Goal: Information Seeking & Learning: Learn about a topic

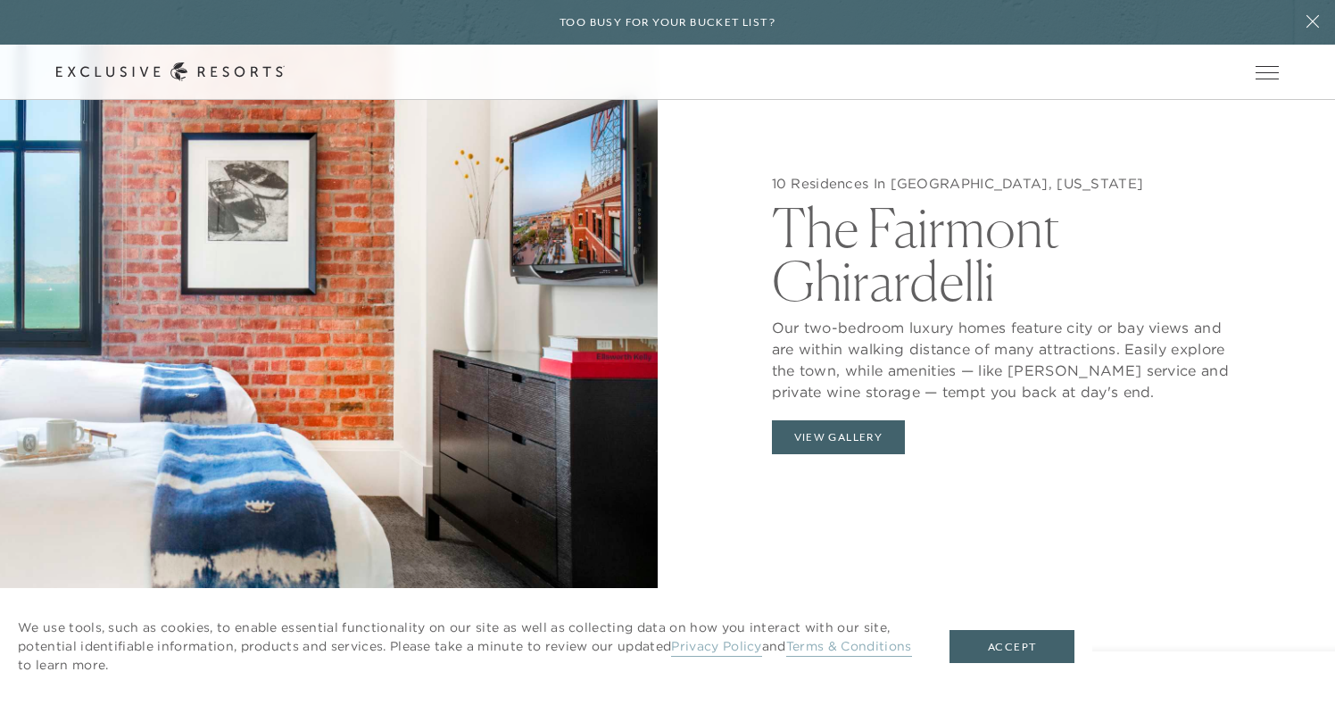
scroll to position [1825, 0]
click at [840, 419] on button "View Gallery" at bounding box center [839, 436] width 134 height 34
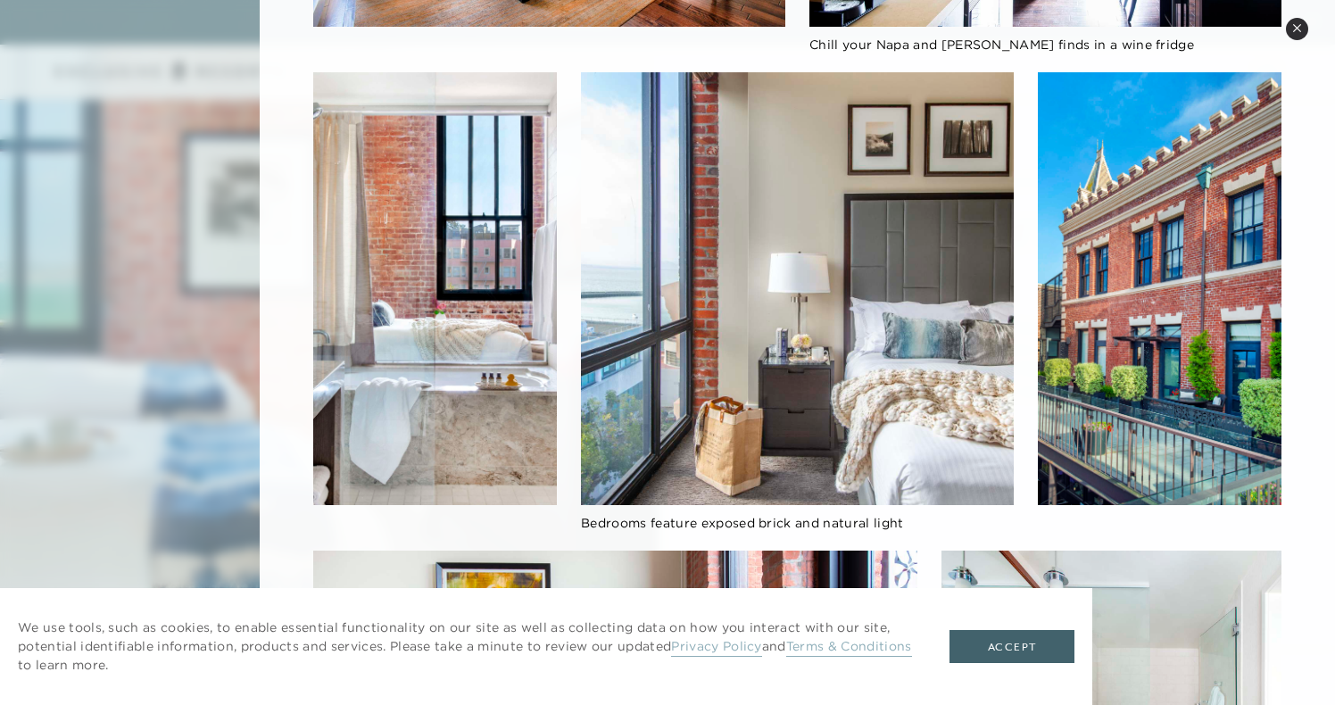
scroll to position [856, 0]
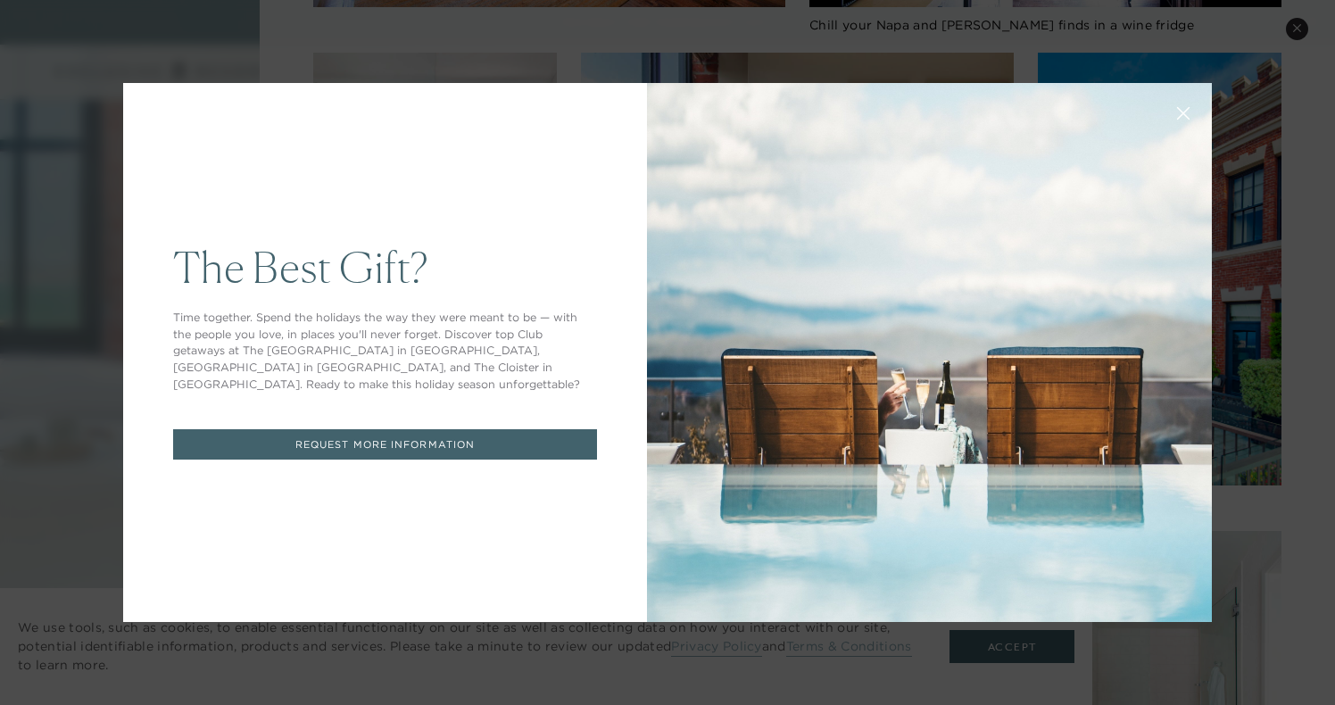
click at [1177, 111] on icon at bounding box center [1183, 113] width 13 height 13
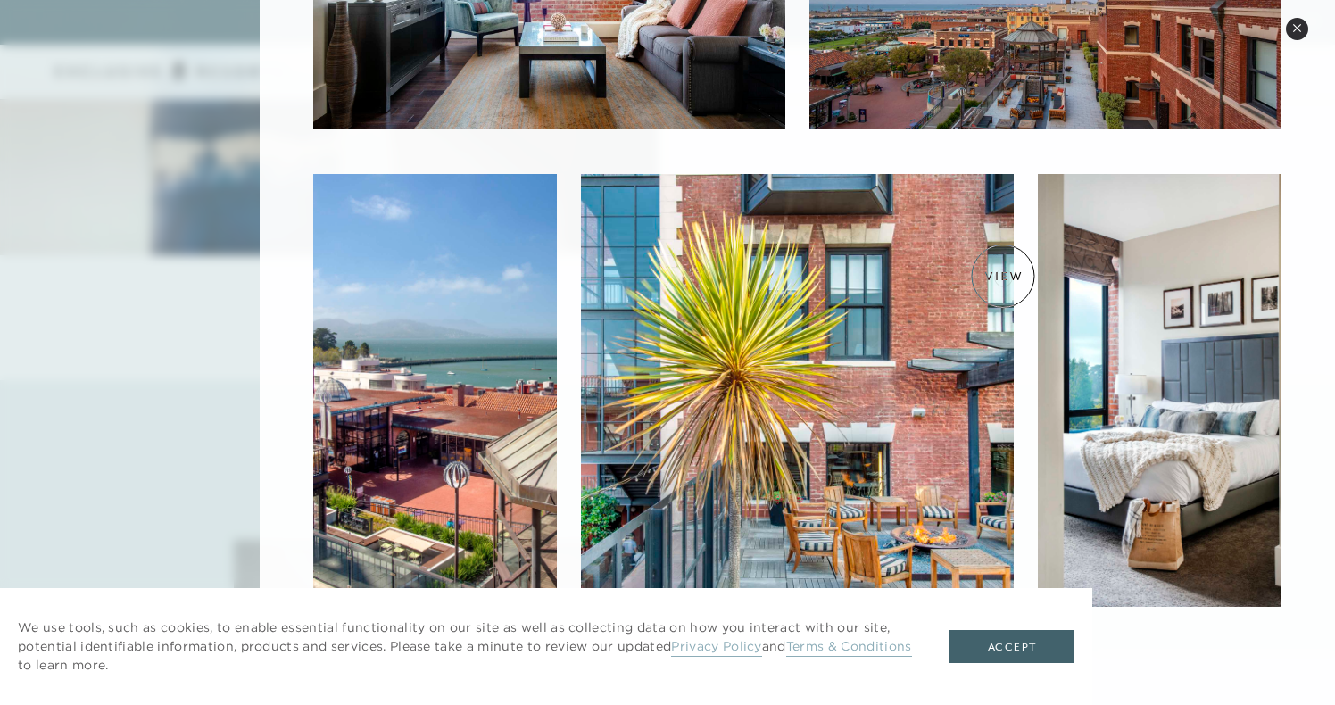
scroll to position [2247, 0]
click at [328, 489] on img at bounding box center [435, 390] width 244 height 433
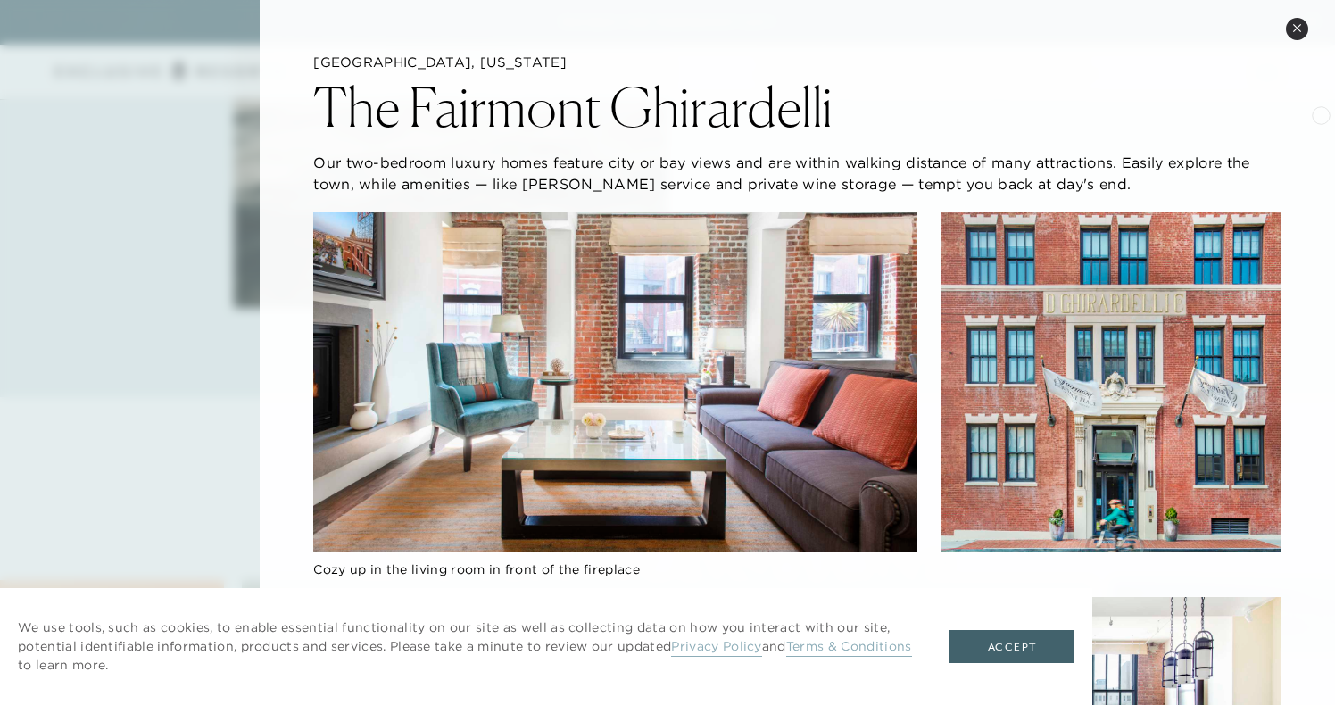
scroll to position [0, 0]
click at [1303, 36] on button "Close quickview" at bounding box center [1297, 29] width 22 height 22
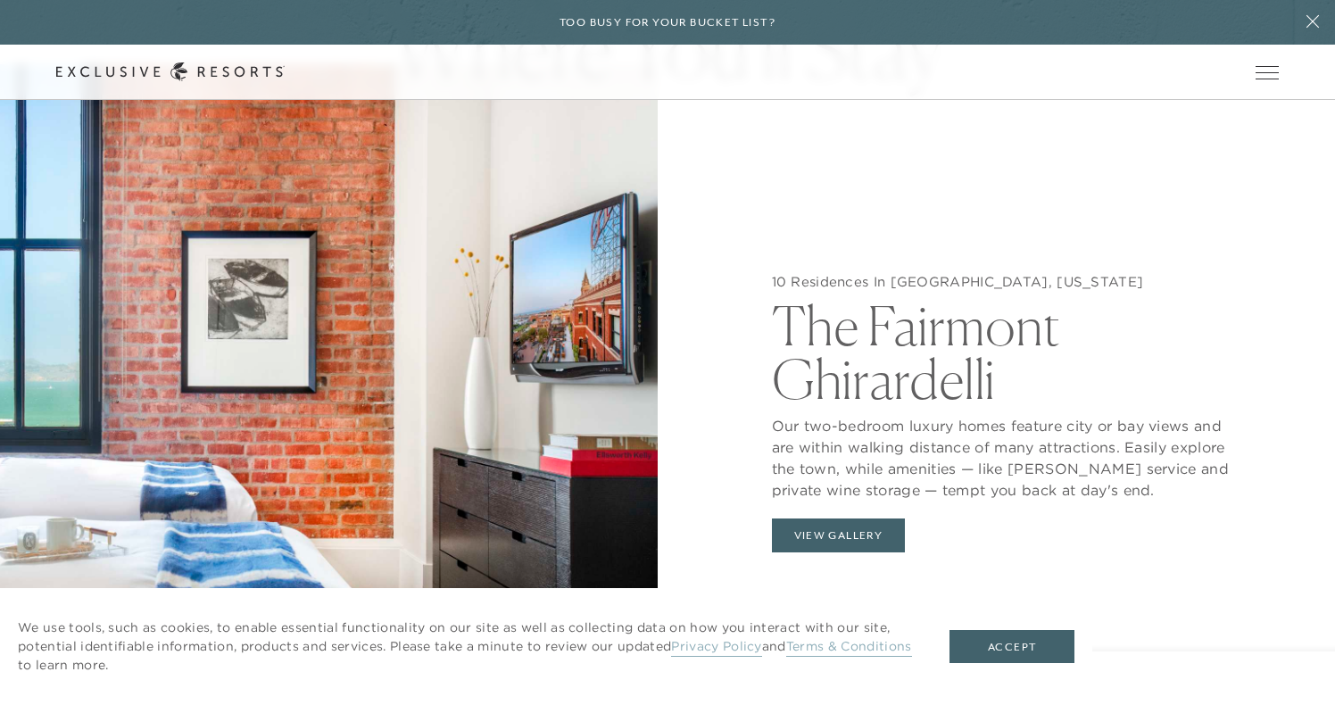
scroll to position [1759, 0]
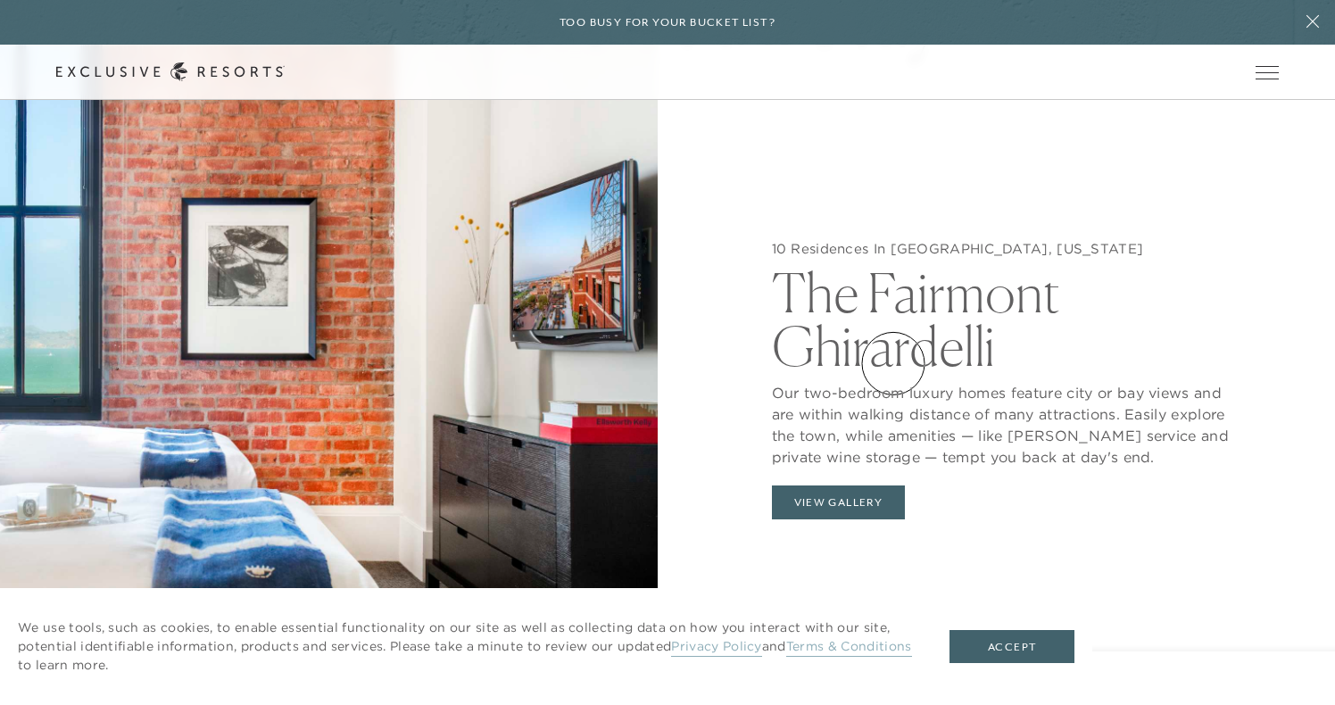
click at [893, 373] on p "Our two-bedroom luxury homes feature city or bay views and are within walking d…" at bounding box center [1006, 420] width 469 height 95
click at [896, 299] on h2 "The Fairmont Ghirardelli" at bounding box center [1006, 315] width 469 height 116
click at [862, 260] on h2 "The Fairmont Ghirardelli" at bounding box center [1006, 315] width 469 height 116
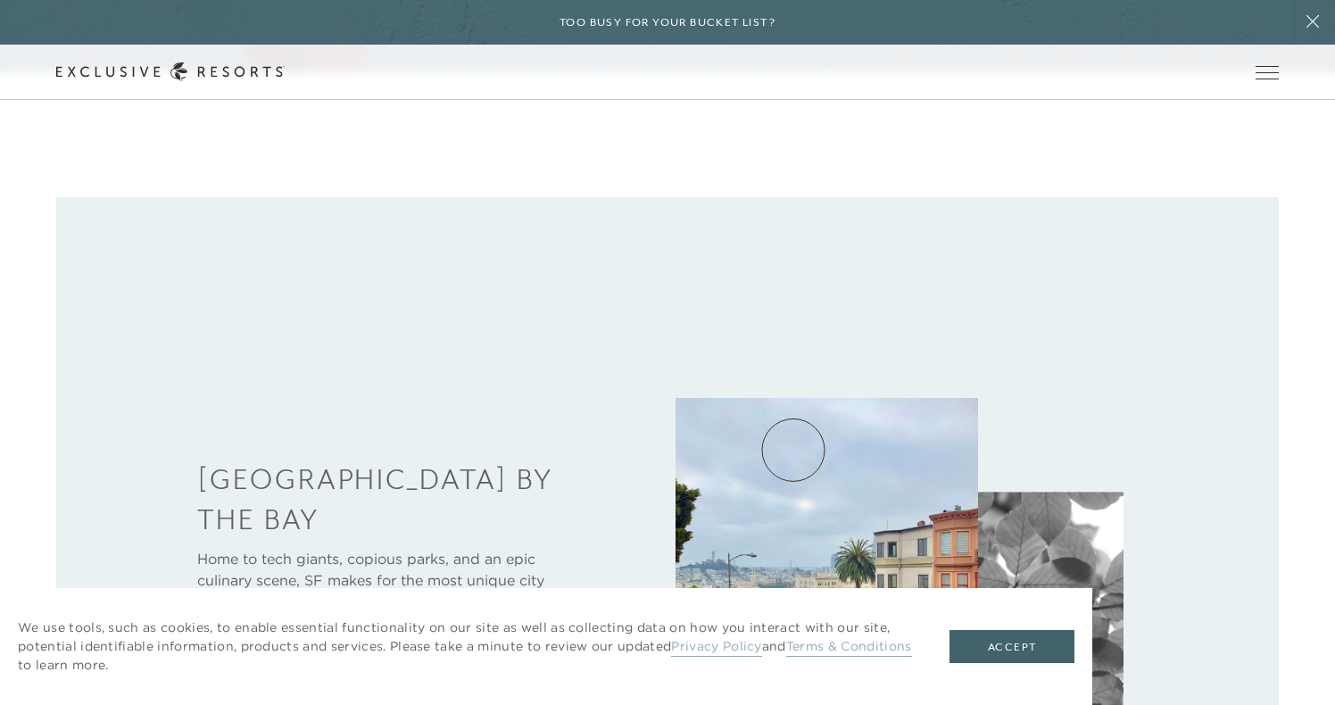
scroll to position [558, 0]
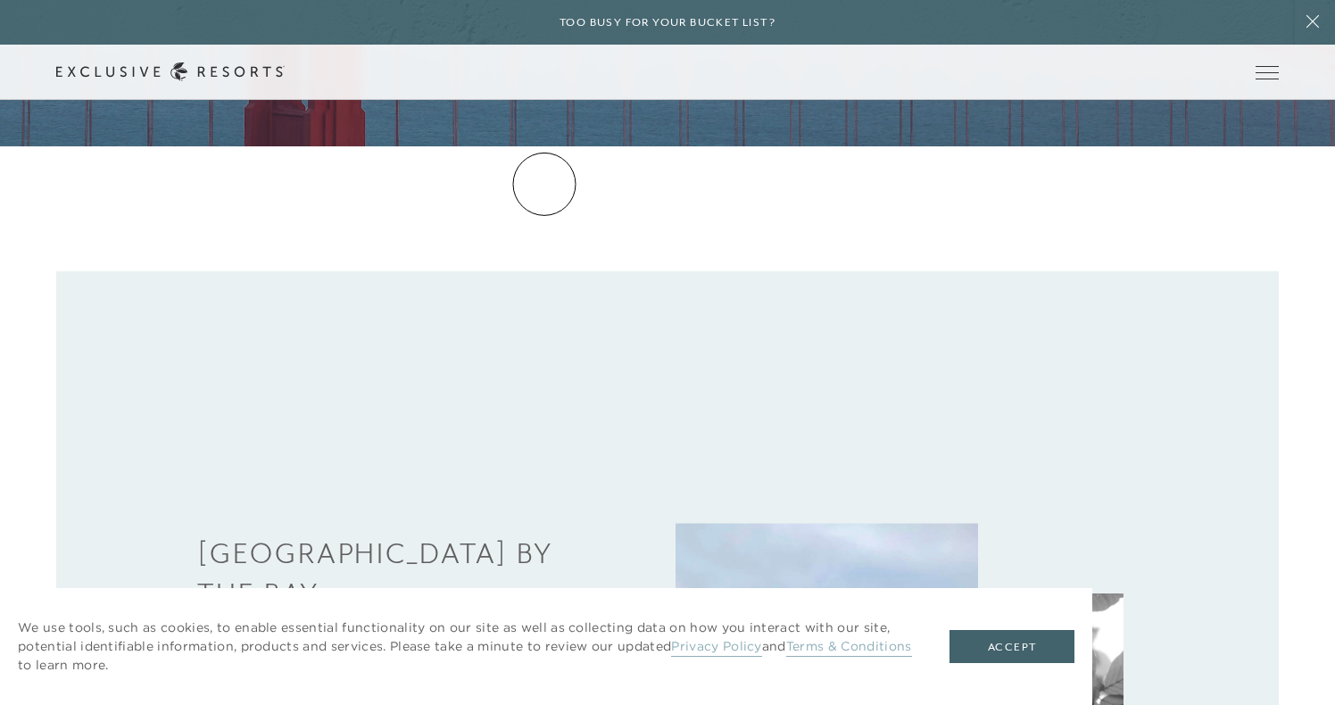
click at [0, 0] on link "Residence Collection" at bounding box center [0, 0] width 0 height 0
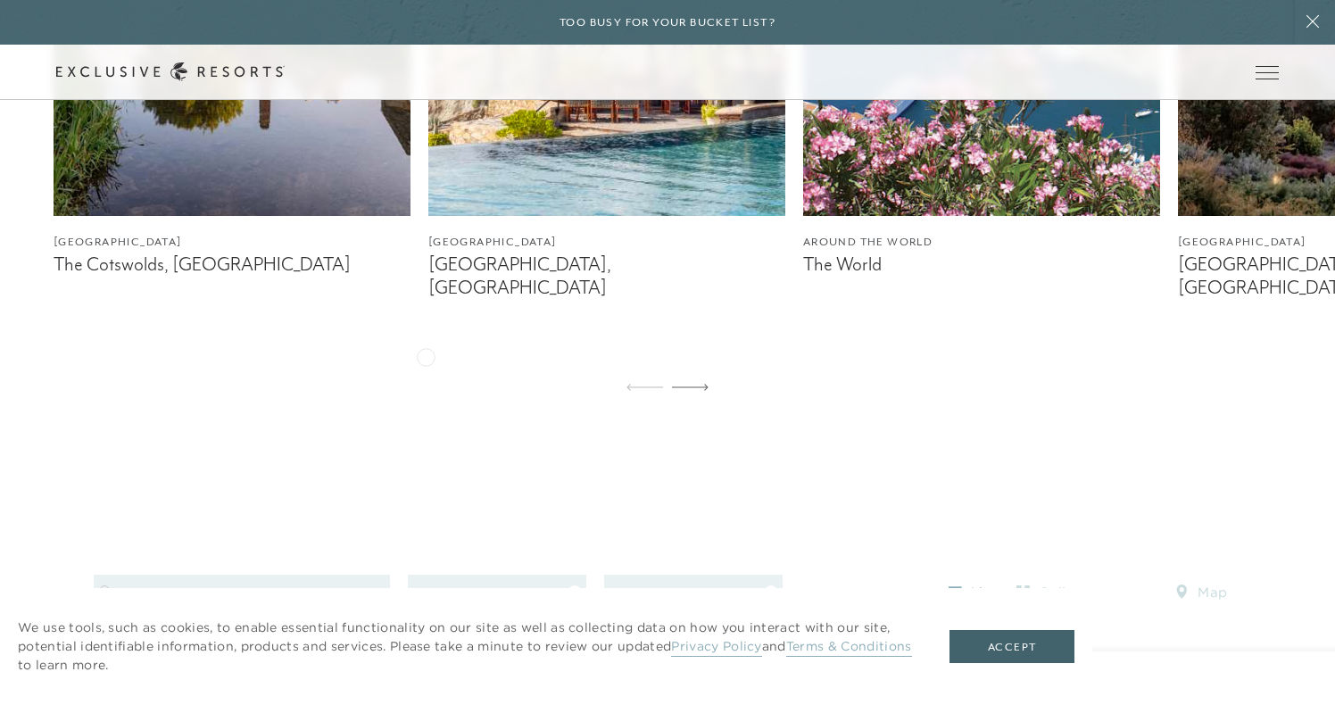
scroll to position [1393, 0]
